Goal: Download file/media

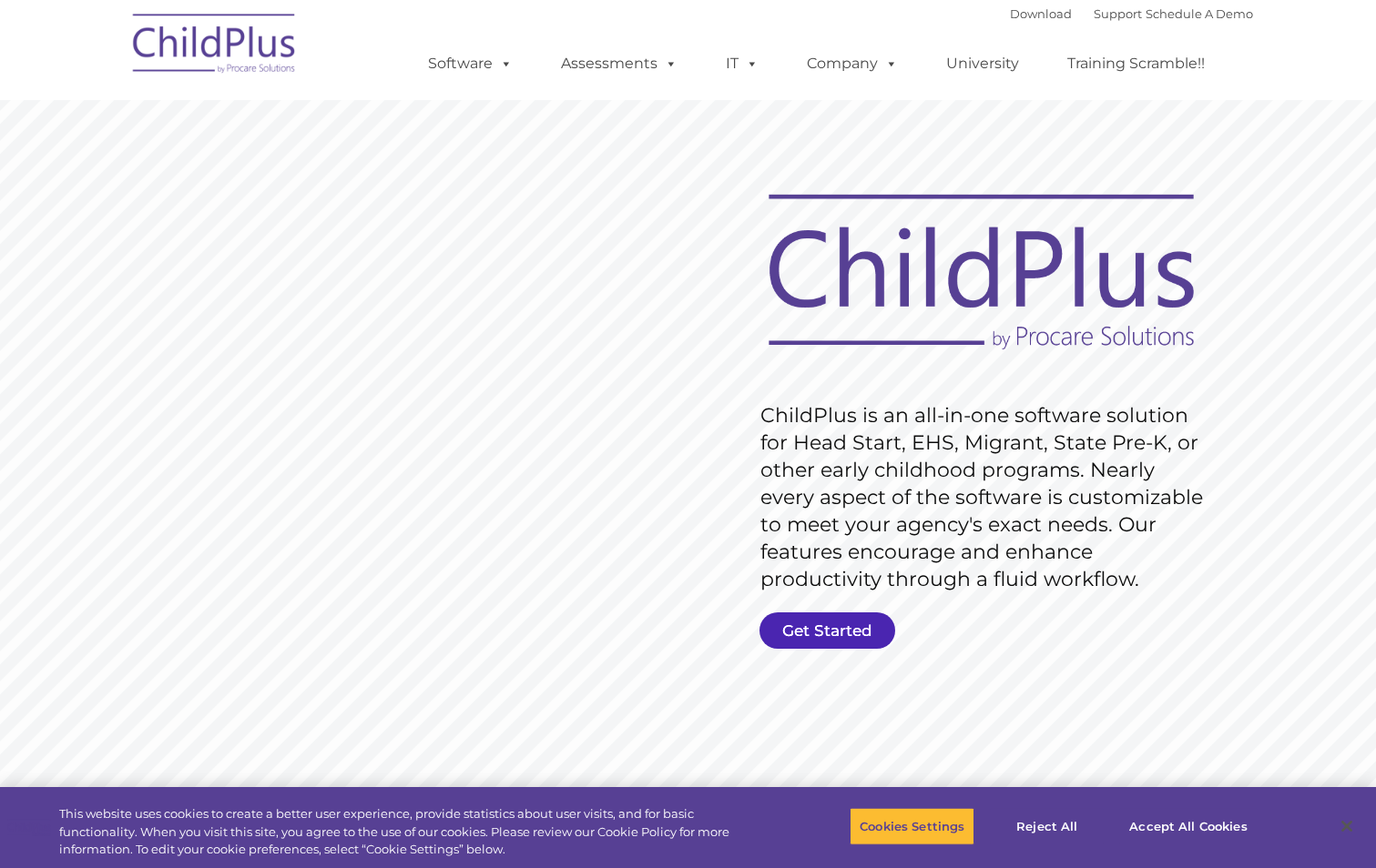
click at [838, 622] on link "Get Started" at bounding box center [826, 630] width 136 height 36
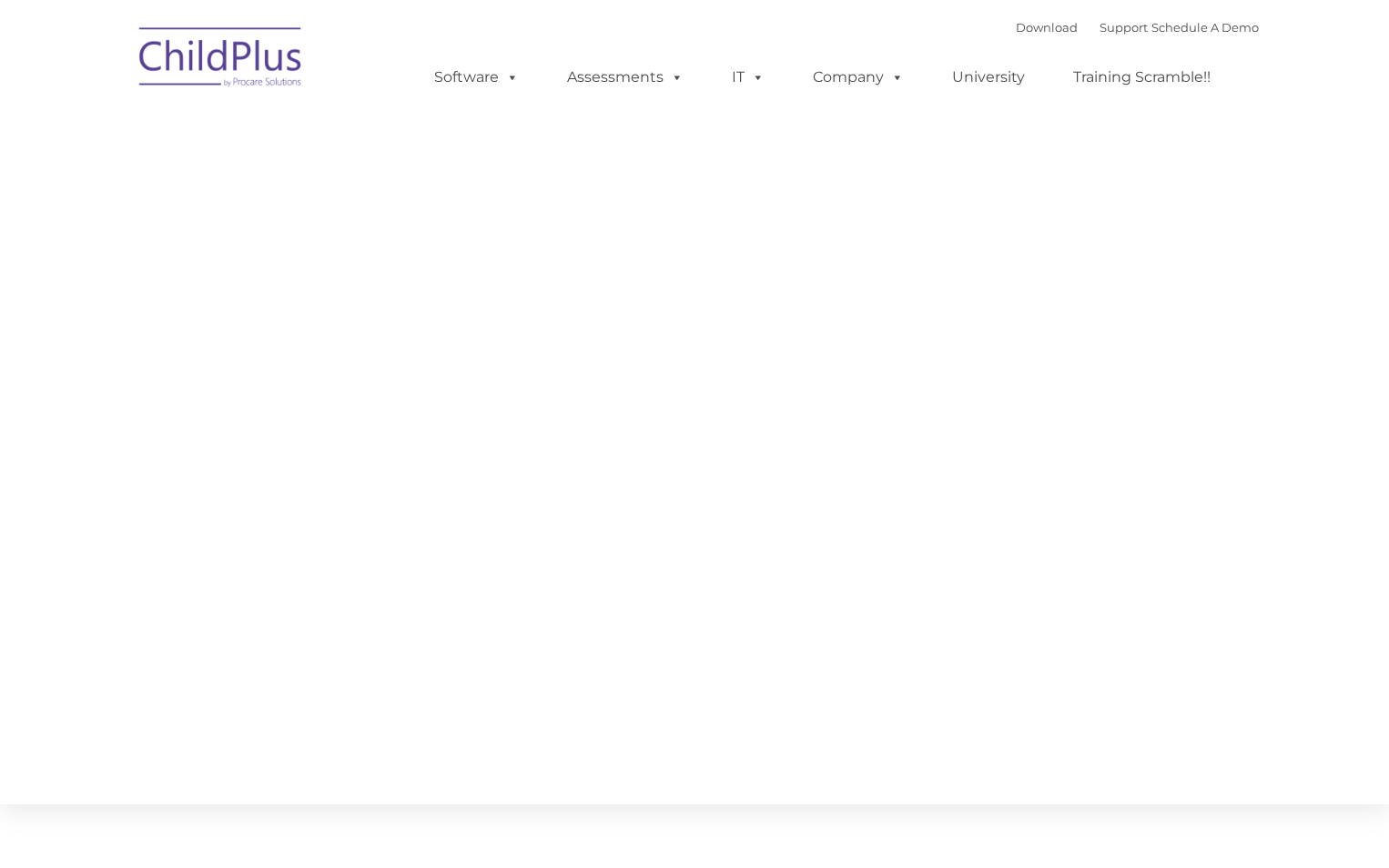
type input ""
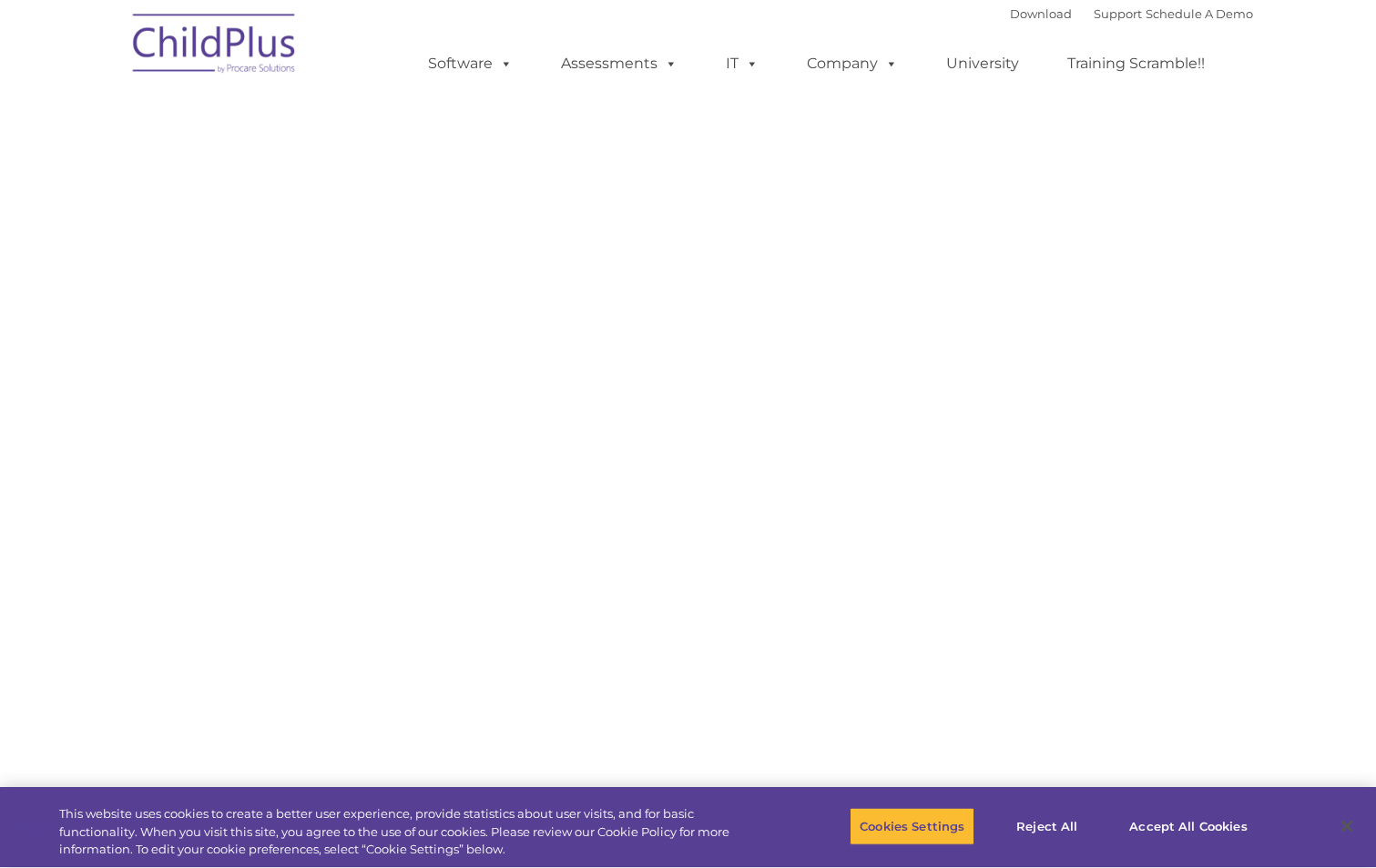
select select "MEDIUM"
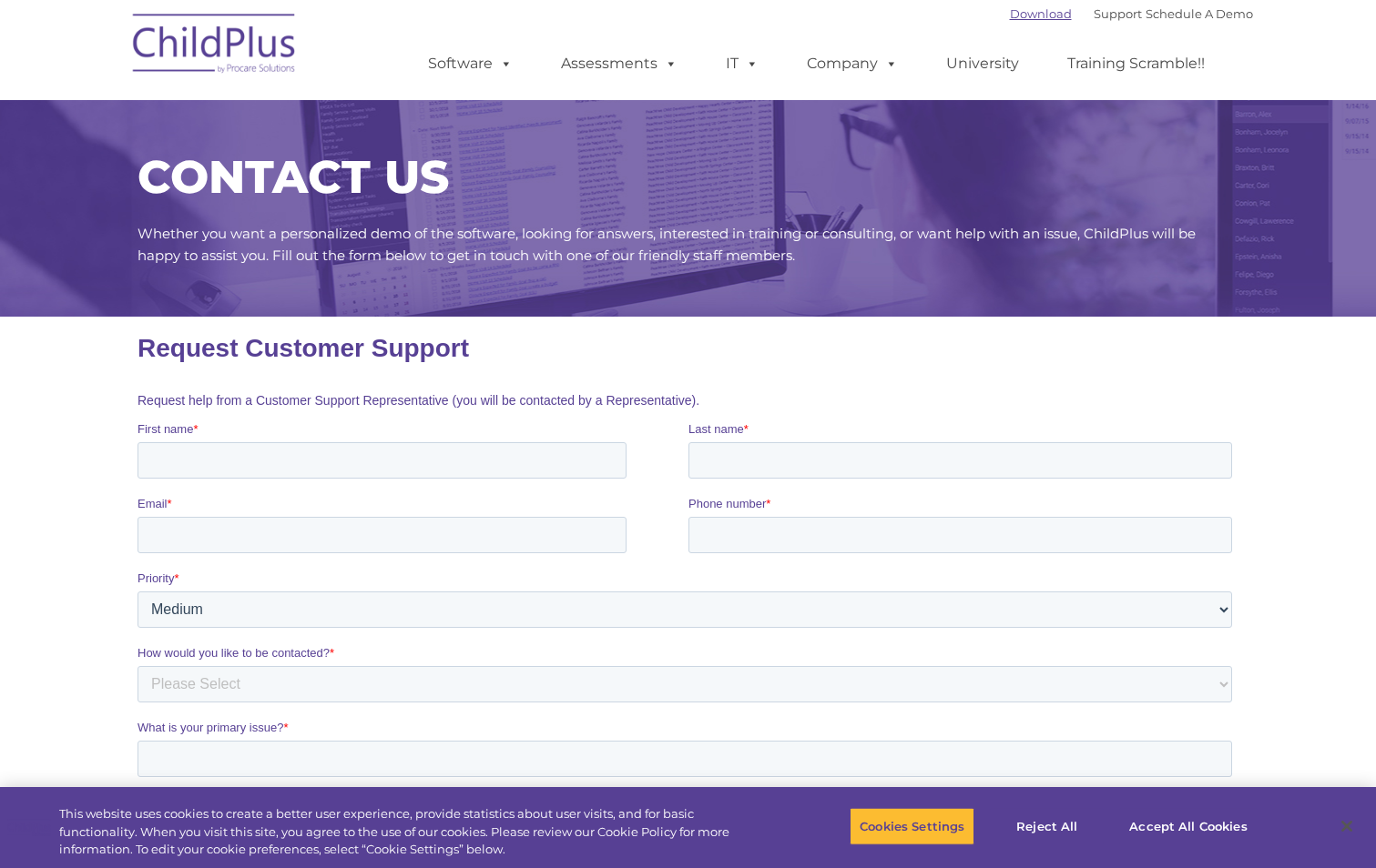
click at [1021, 11] on link "Download" at bounding box center [1040, 13] width 62 height 14
